Goal: Check status: Check status

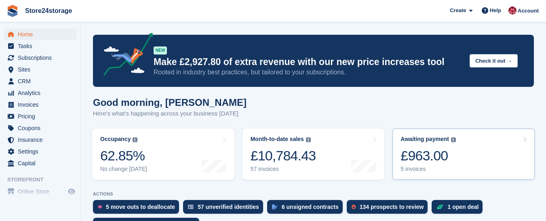
click at [428, 150] on div "£963.00" at bounding box center [427, 156] width 55 height 17
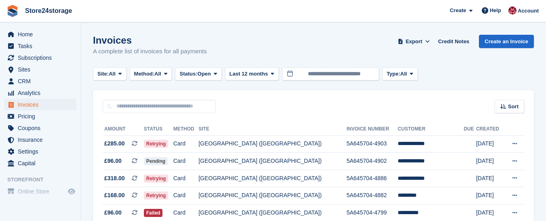
scroll to position [41, 0]
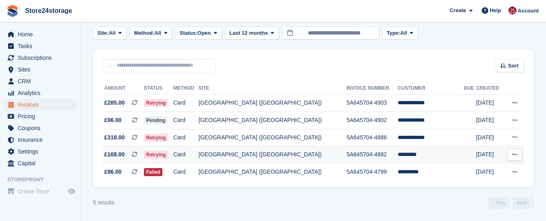
click at [516, 156] on icon at bounding box center [514, 154] width 4 height 5
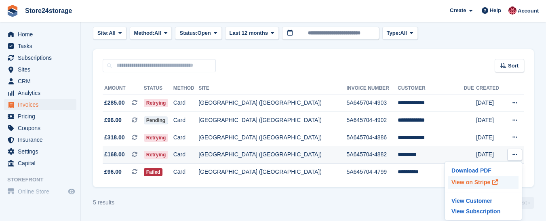
click at [485, 181] on p "View on Stripe" at bounding box center [483, 182] width 70 height 13
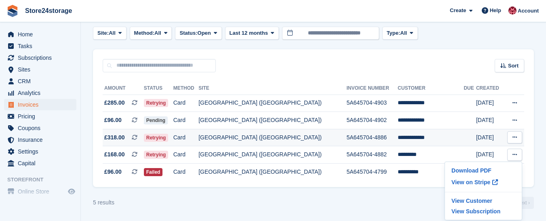
click at [513, 136] on icon at bounding box center [514, 137] width 4 height 5
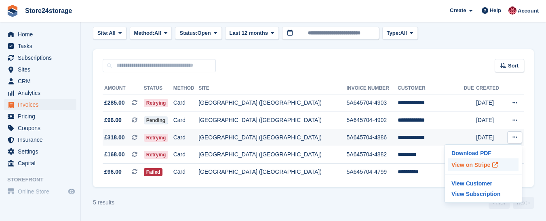
click at [475, 164] on p "View on Stripe" at bounding box center [483, 164] width 70 height 13
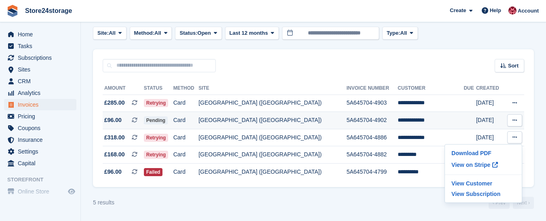
click at [514, 120] on icon at bounding box center [514, 120] width 4 height 5
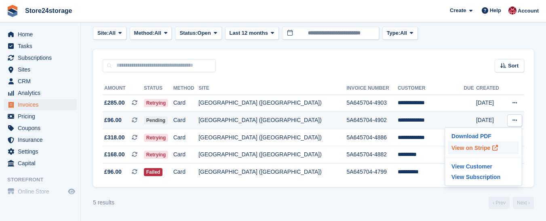
click at [475, 149] on p "View on Stripe" at bounding box center [483, 147] width 70 height 13
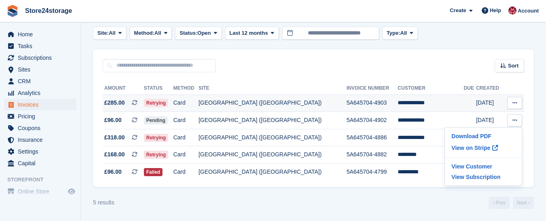
click at [515, 102] on icon at bounding box center [514, 102] width 4 height 5
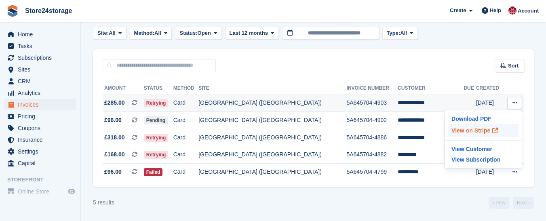
click at [470, 129] on p "View on Stripe" at bounding box center [483, 130] width 70 height 13
